Goal: Find contact information: Find contact information

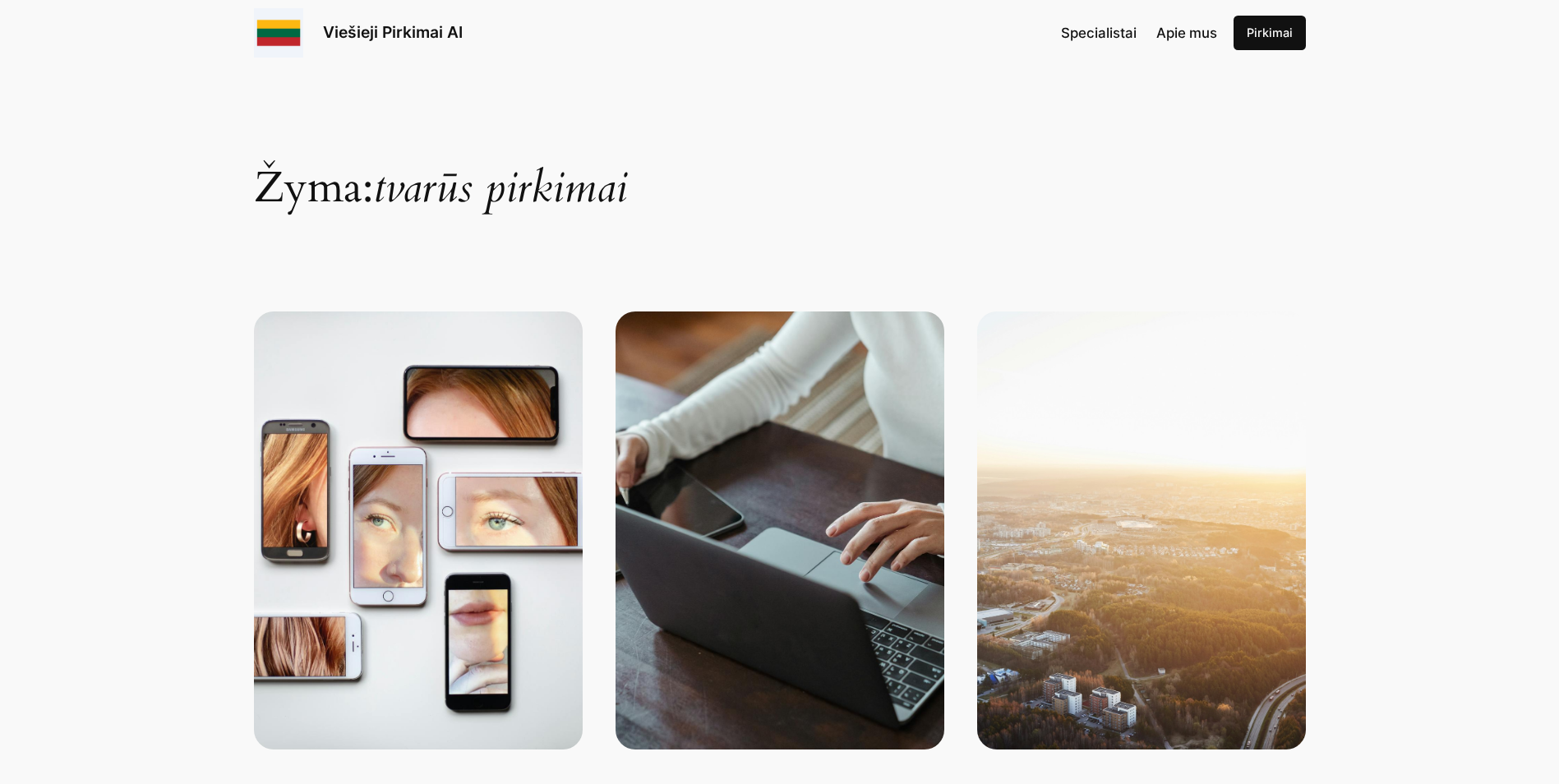
click at [1183, 46] on div "Specialistai Apie mus [GEOGRAPHIC_DATA]" at bounding box center [1183, 33] width 244 height 35
click at [1182, 27] on span "Apie mus" at bounding box center [1187, 33] width 61 height 17
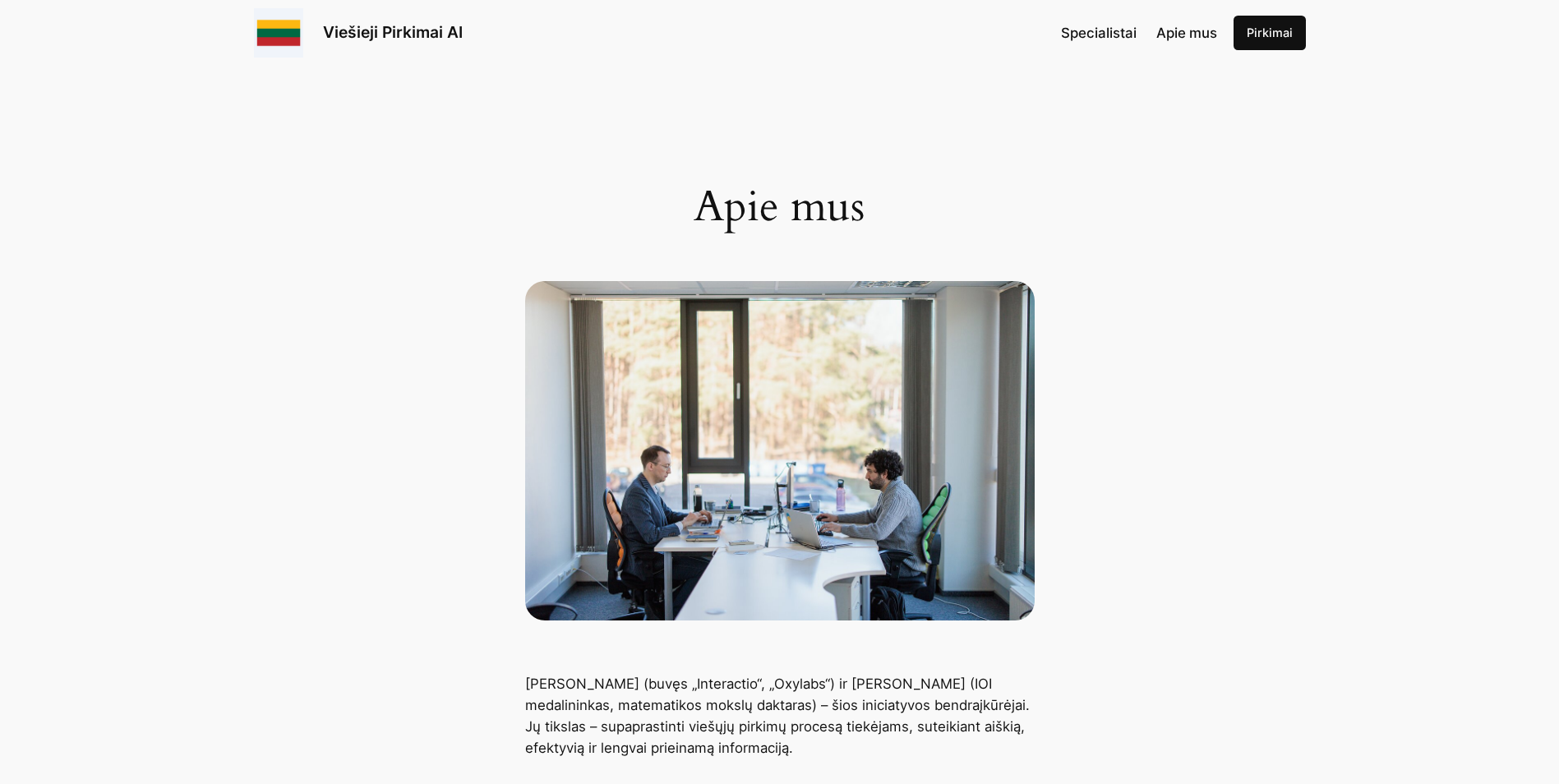
click at [388, 31] on link "Viešieji Pirkimai AI" at bounding box center [393, 32] width 140 height 20
